Goal: Task Accomplishment & Management: Manage account settings

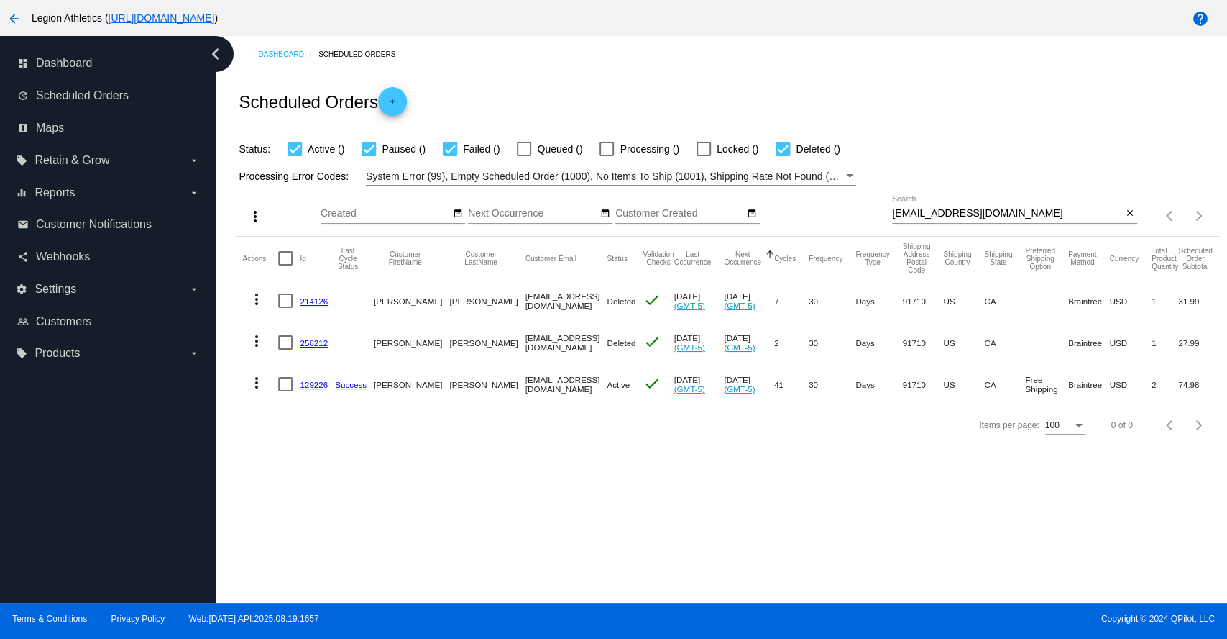
click at [948, 208] on input "[EMAIL_ADDRESS][DOMAIN_NAME]" at bounding box center [1007, 214] width 230 height 12
paste input "[PERSON_NAME].quiles1"
type input "[EMAIL_ADDRESS][DOMAIN_NAME]"
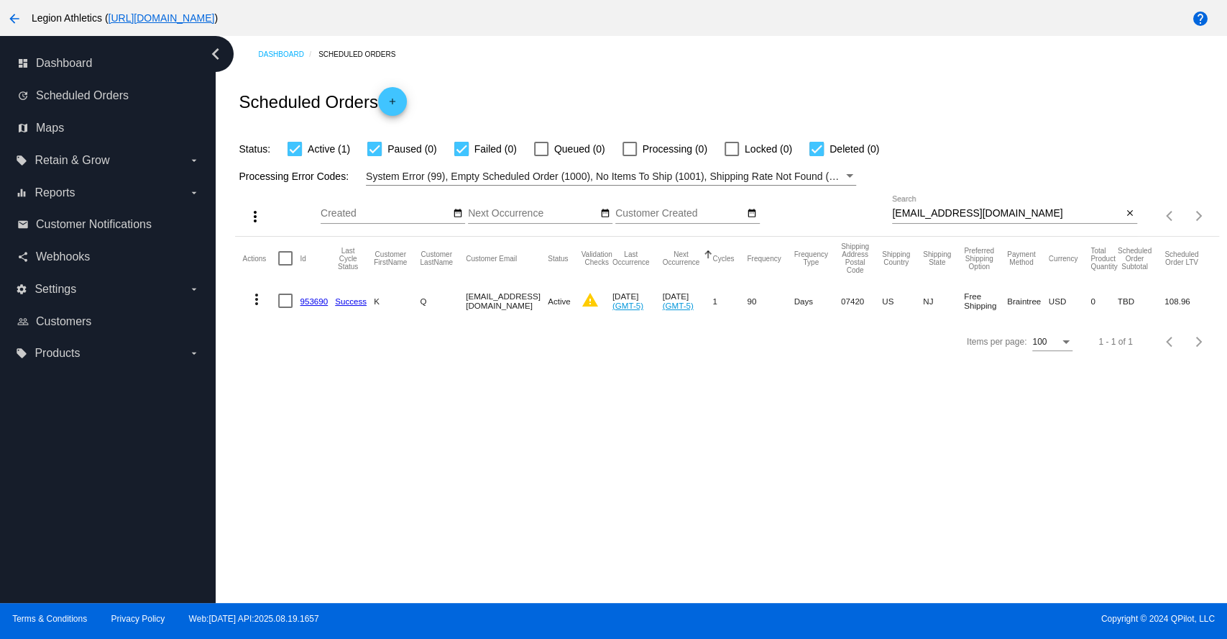
click at [303, 300] on link "953690" at bounding box center [314, 300] width 28 height 9
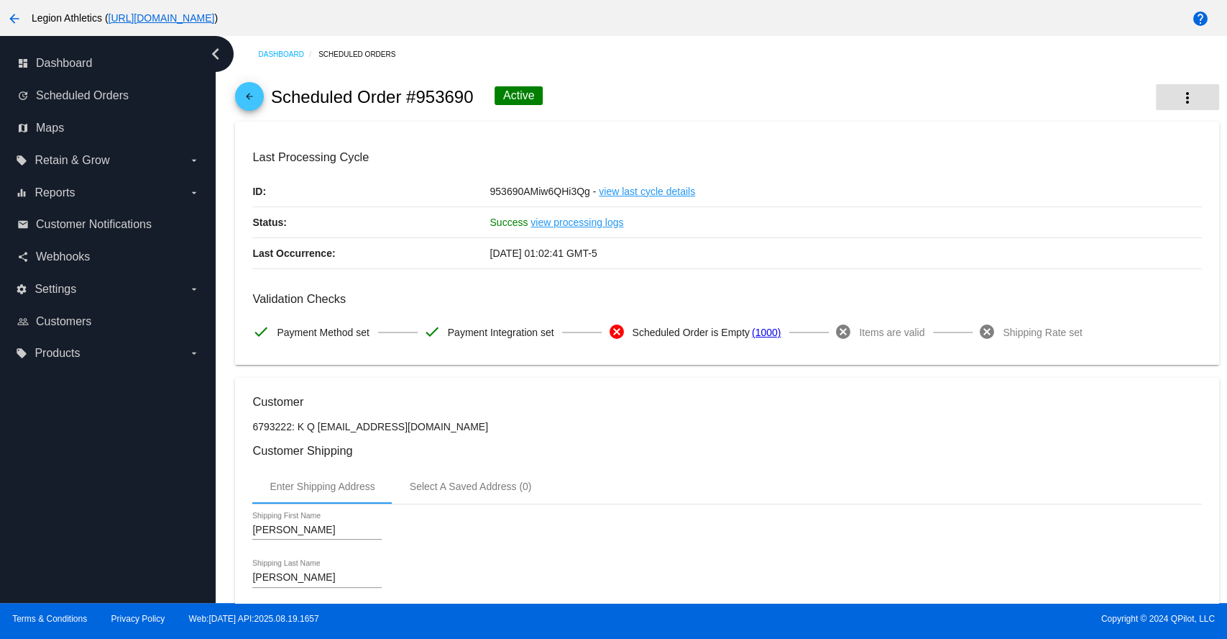
click at [1179, 97] on mat-icon "more_vert" at bounding box center [1187, 97] width 17 height 17
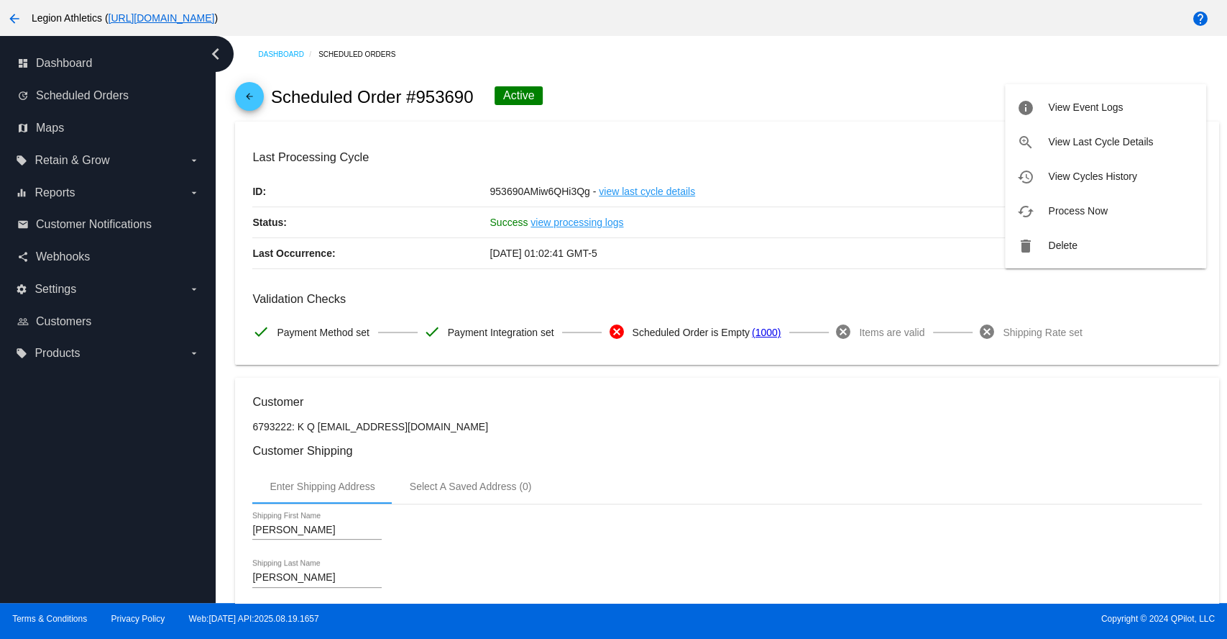
click at [847, 83] on div at bounding box center [613, 319] width 1227 height 639
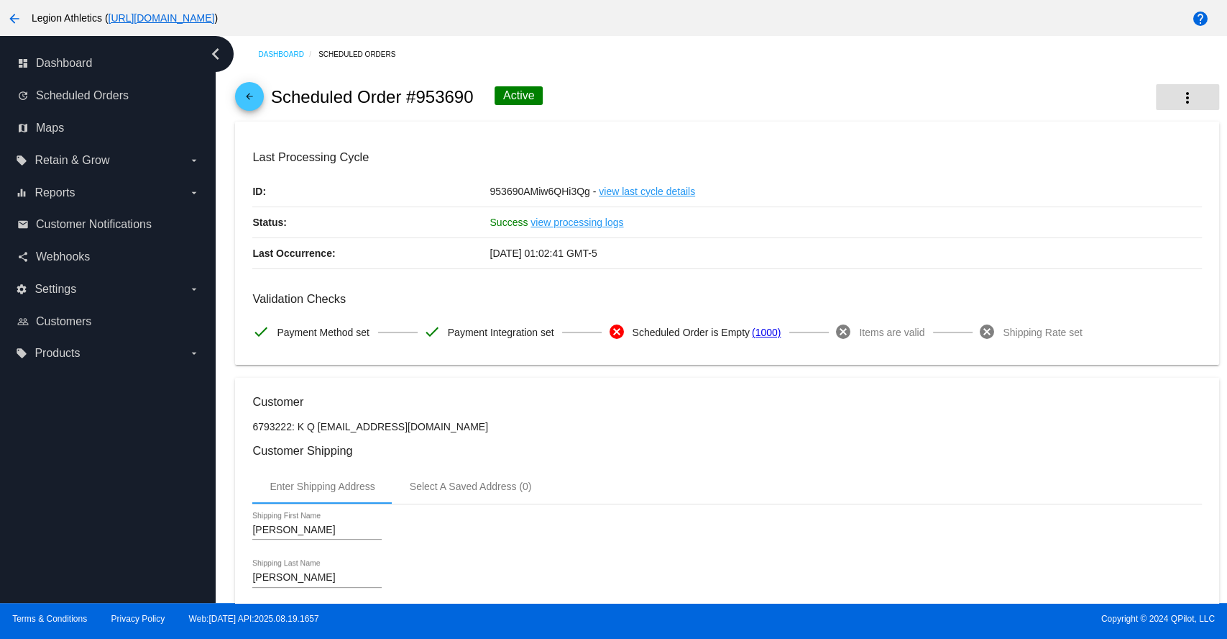
click at [1179, 101] on mat-icon "more_vert" at bounding box center [1187, 97] width 17 height 17
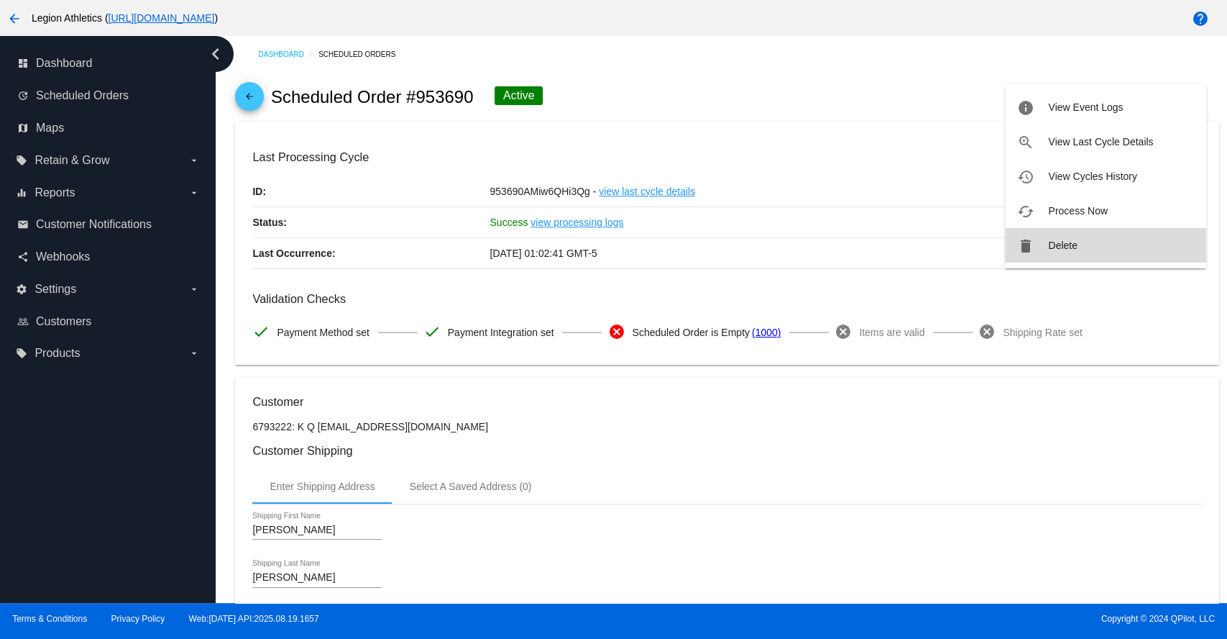
click at [1047, 244] on button "delete Delete" at bounding box center [1105, 245] width 201 height 35
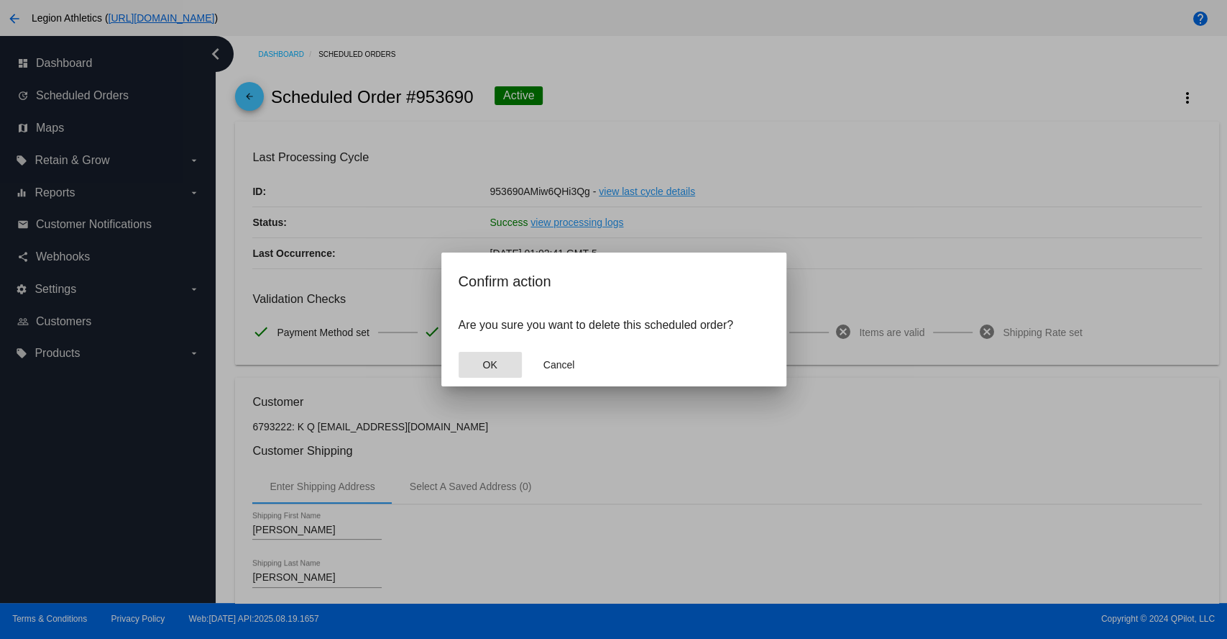
click at [492, 374] on button "OK" at bounding box center [490, 365] width 63 height 26
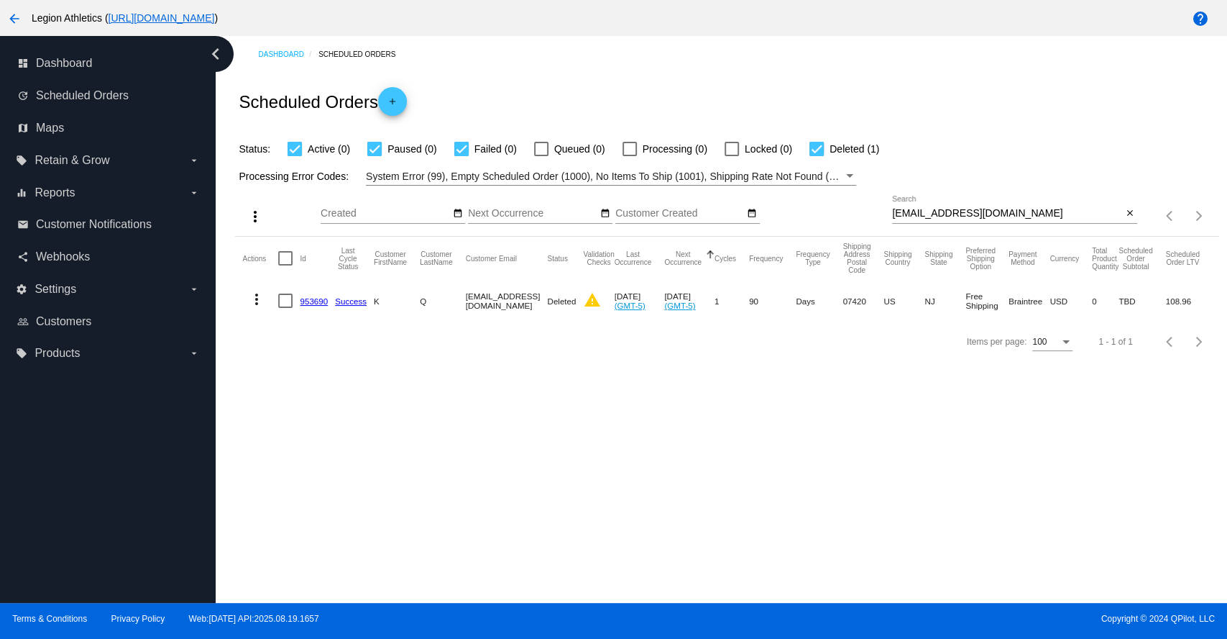
click at [613, 421] on div "Dashboard Scheduled Orders Scheduled Orders add Status: Active (0) Paused (0) F…" at bounding box center [722, 319] width 1012 height 567
click at [971, 211] on input "[EMAIL_ADDRESS][DOMAIN_NAME]" at bounding box center [1007, 214] width 230 height 12
